Goal: Register for event/course

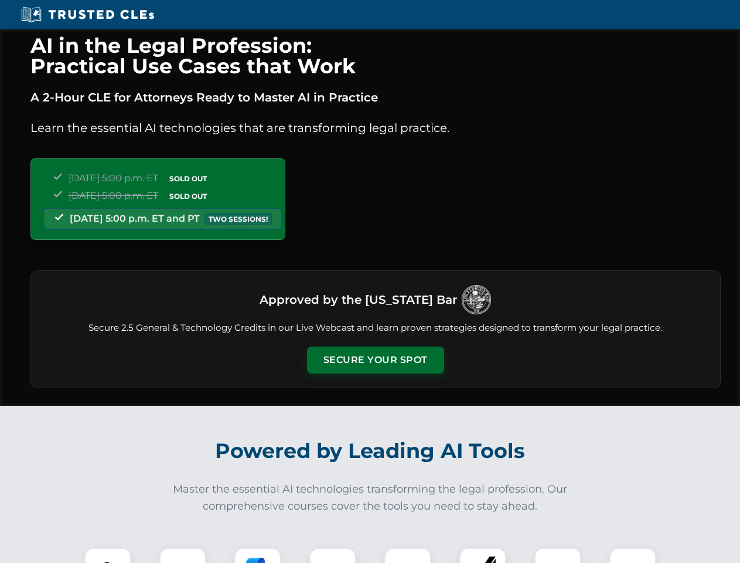
click at [375, 360] on button "Secure Your Spot" at bounding box center [375, 359] width 137 height 27
